Goal: Information Seeking & Learning: Learn about a topic

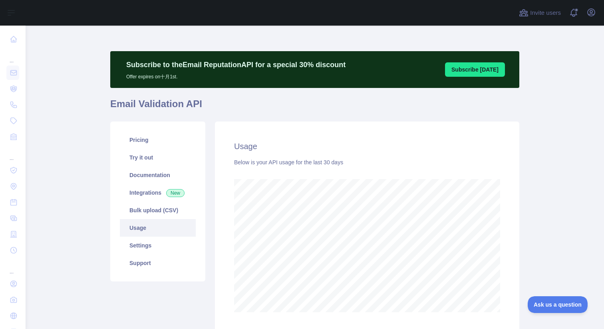
scroll to position [303, 573]
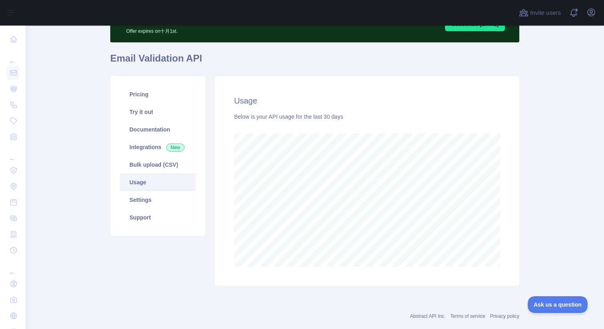
click at [48, 158] on main "Subscribe to the Email Reputation API for a special 30 % discount Offer expires…" at bounding box center [315, 177] width 579 height 303
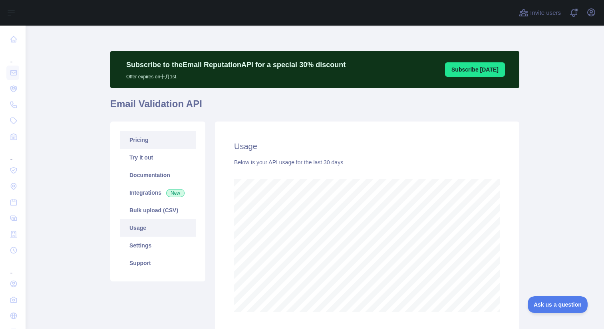
click at [146, 142] on link "Pricing" at bounding box center [158, 140] width 76 height 18
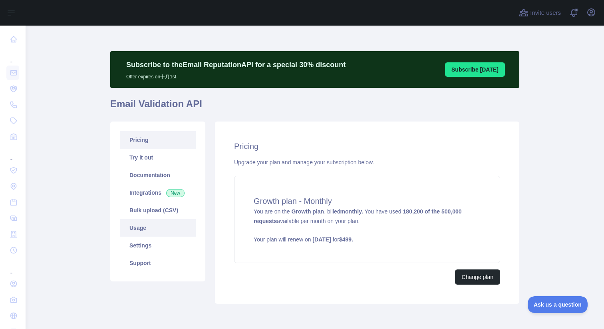
click at [139, 231] on link "Usage" at bounding box center [158, 228] width 76 height 18
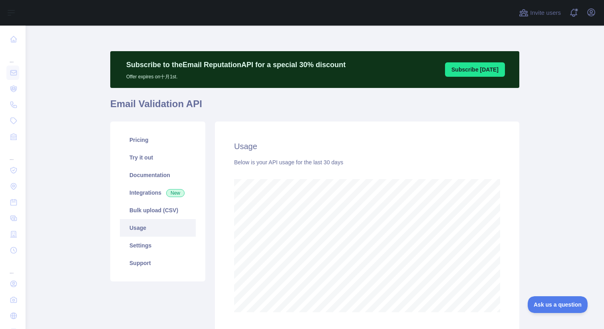
scroll to position [303, 573]
click at [559, 153] on main "Subscribe to the Email Reputation API for a special 30 % discount Offer expires…" at bounding box center [315, 177] width 579 height 303
